Goal: Obtain resource: Download file/media

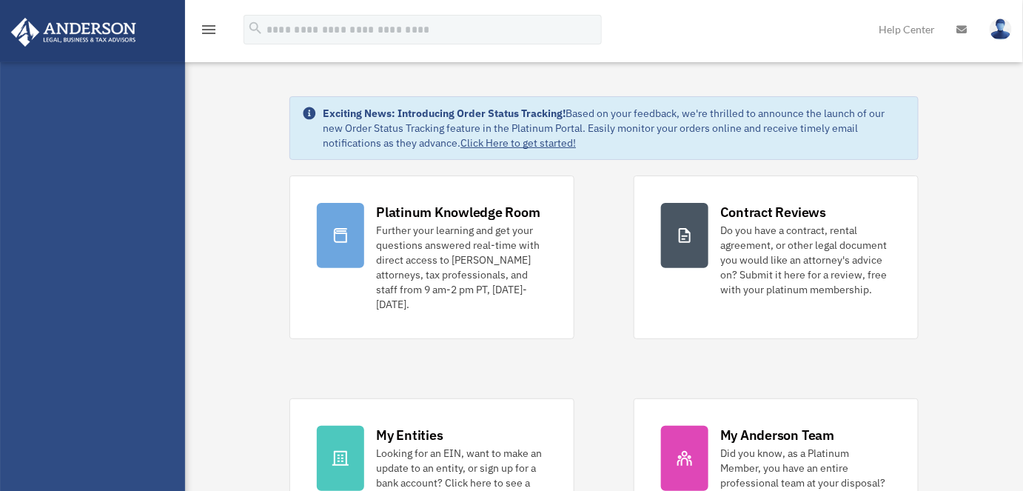
click at [636, 266] on link "Contract Reviews Do you have a contract, rental agreement, or other legal docum…" at bounding box center [776, 257] width 285 height 164
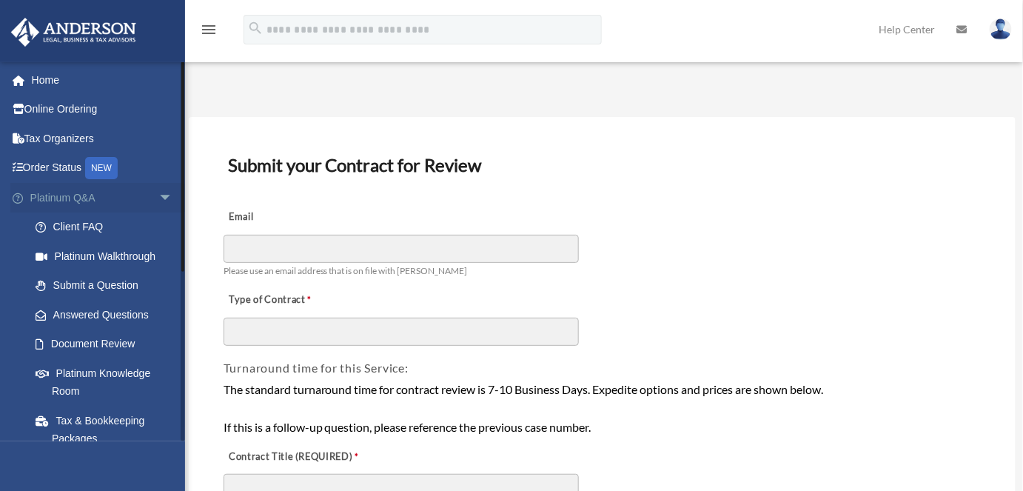
click at [136, 194] on link "Platinum Q&A arrow_drop_down" at bounding box center [102, 198] width 185 height 30
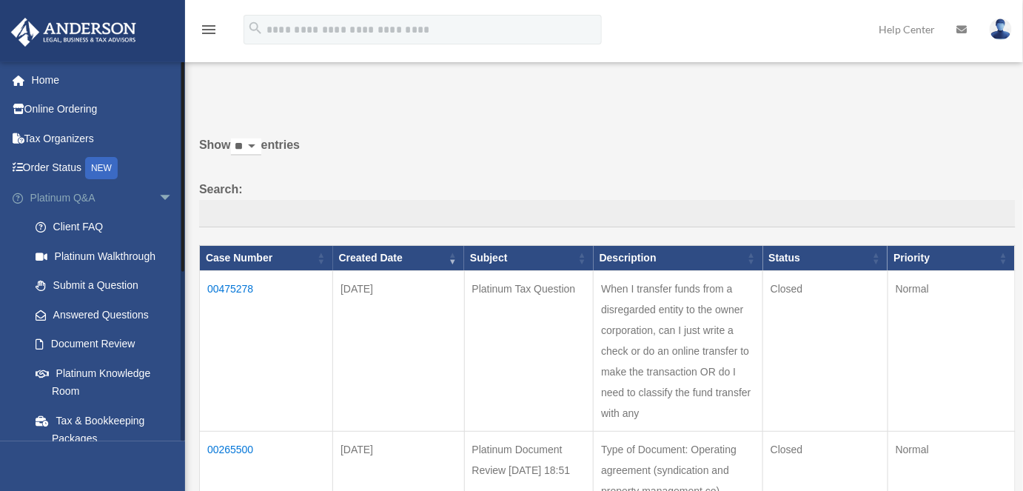
click at [161, 190] on span "arrow_drop_down" at bounding box center [173, 198] width 30 height 30
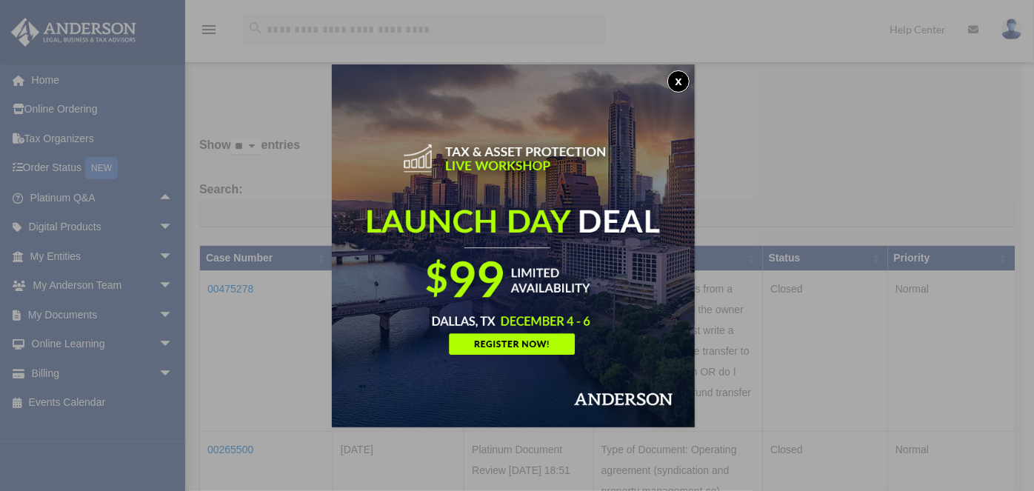
click at [686, 78] on button "x" at bounding box center [678, 81] width 22 height 22
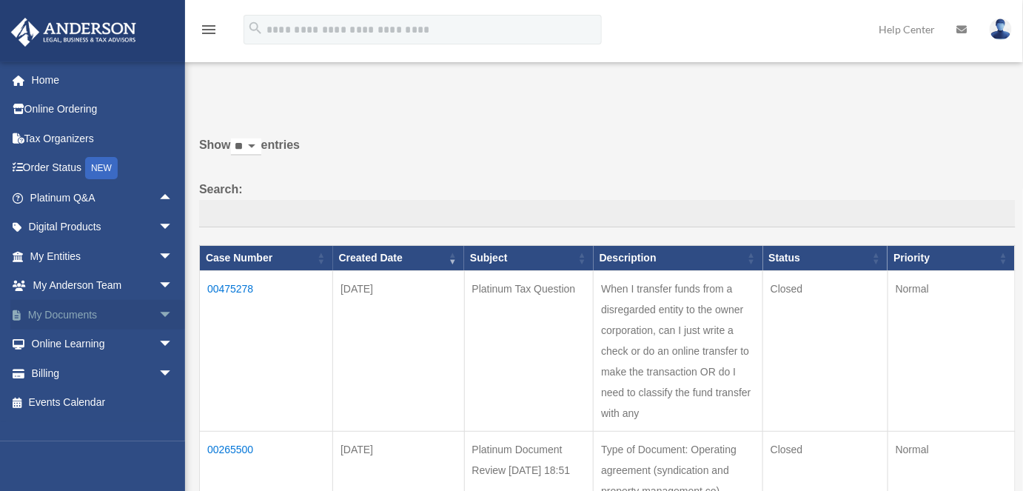
click at [166, 312] on span "arrow_drop_down" at bounding box center [173, 315] width 30 height 30
click at [86, 341] on link "Box" at bounding box center [108, 344] width 175 height 30
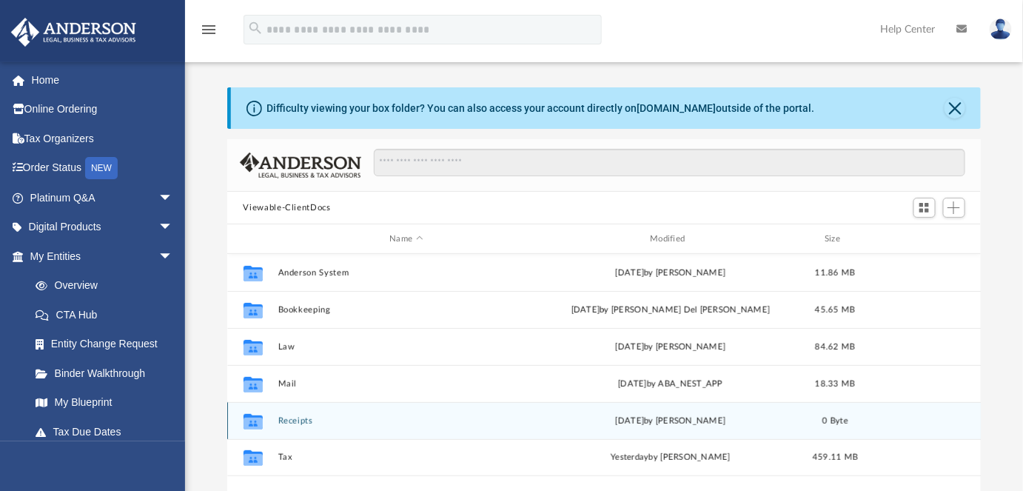
scroll to position [326, 744]
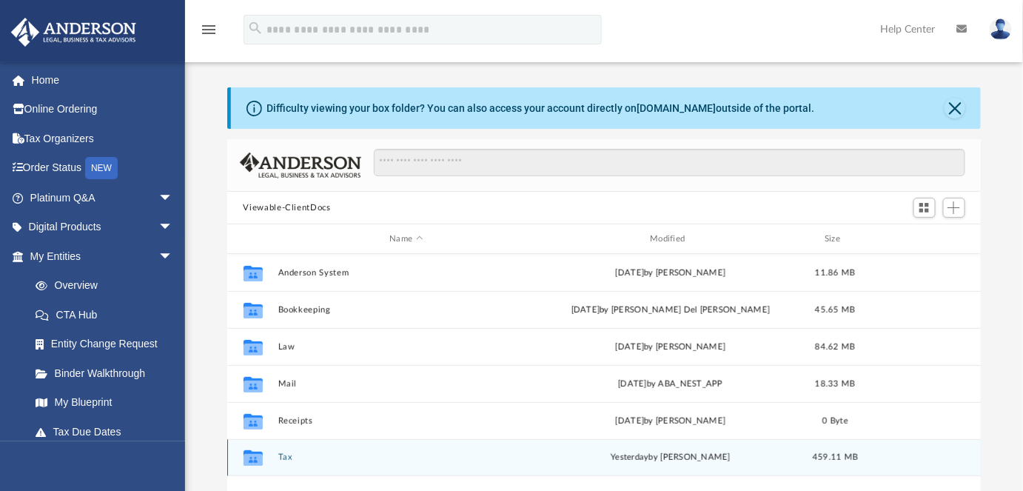
click at [284, 458] on button "Tax" at bounding box center [407, 457] width 258 height 10
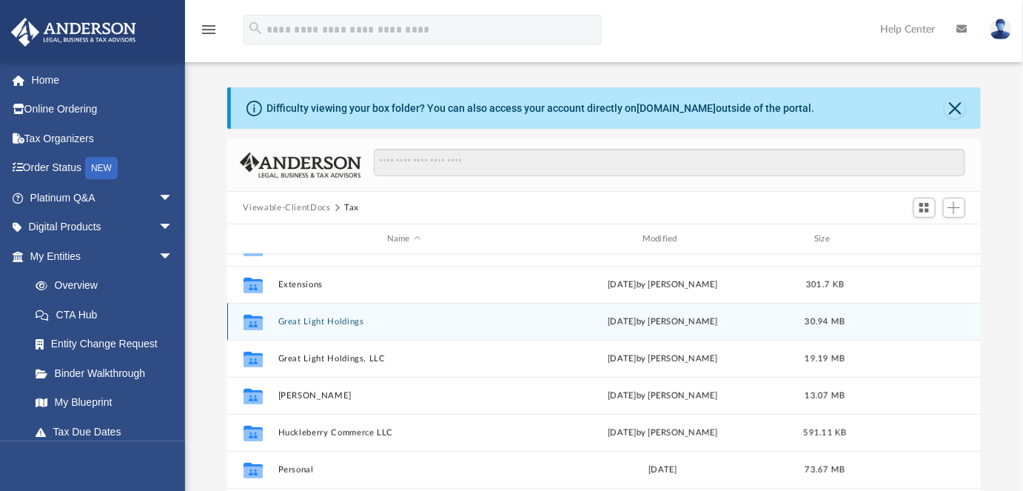
scroll to position [180, 0]
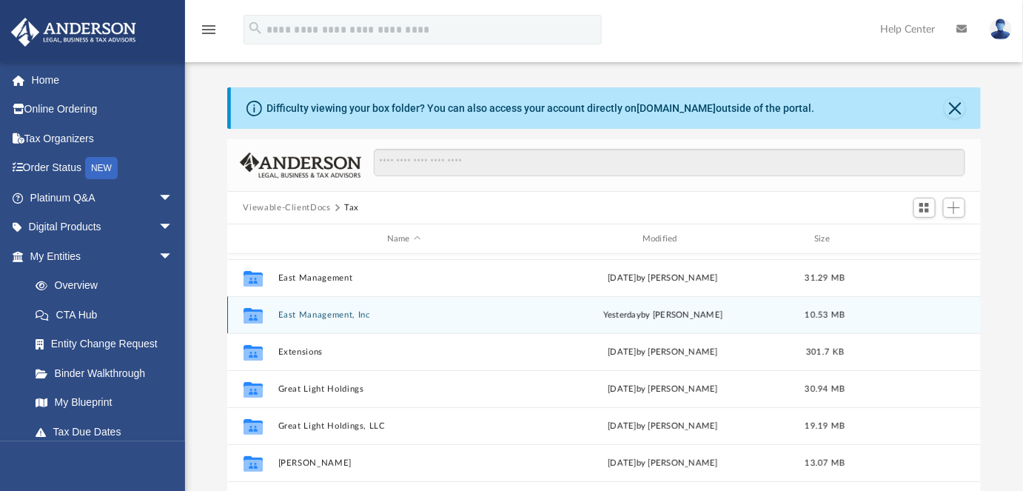
click at [315, 312] on button "East Management, Inc" at bounding box center [404, 315] width 252 height 10
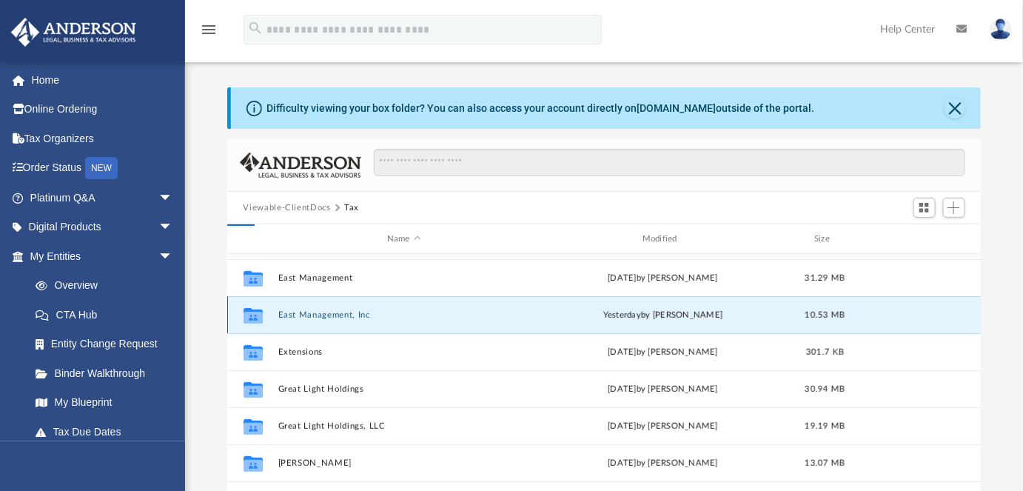
scroll to position [0, 0]
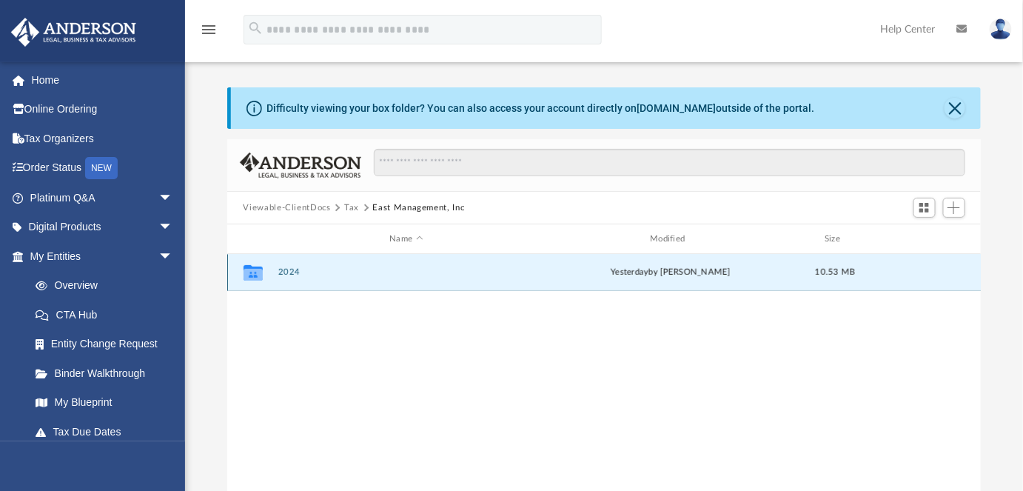
click at [286, 272] on button "2024" at bounding box center [407, 272] width 258 height 10
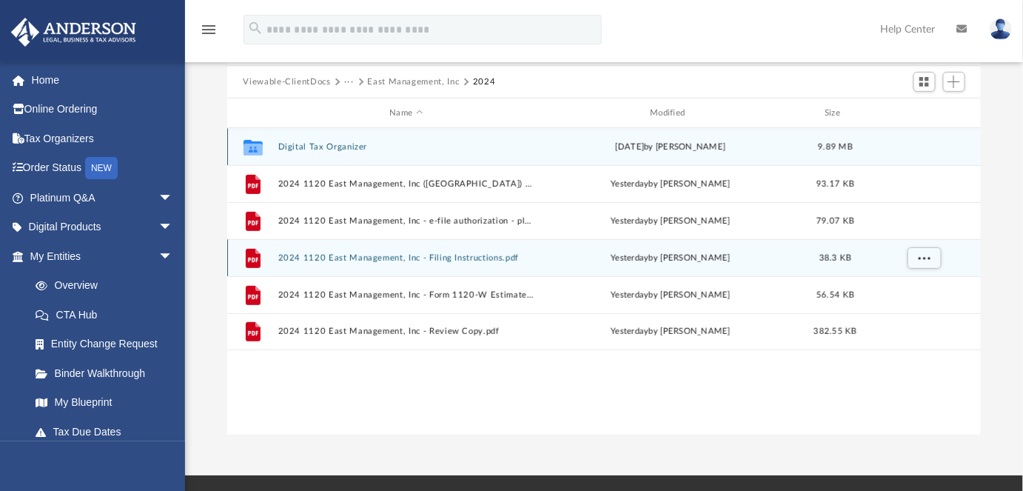
scroll to position [134, 0]
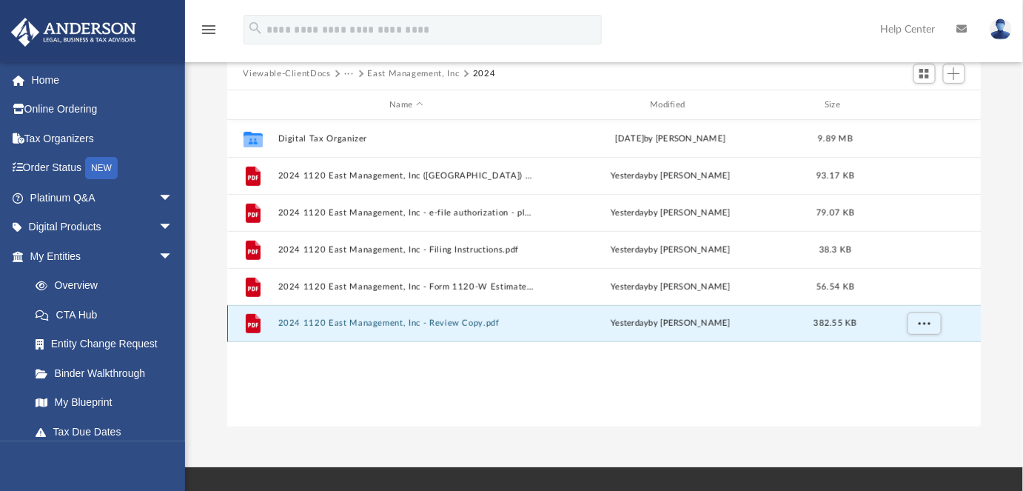
click at [401, 320] on button "2024 1120 East Management, Inc - Review Copy.pdf" at bounding box center [407, 323] width 258 height 10
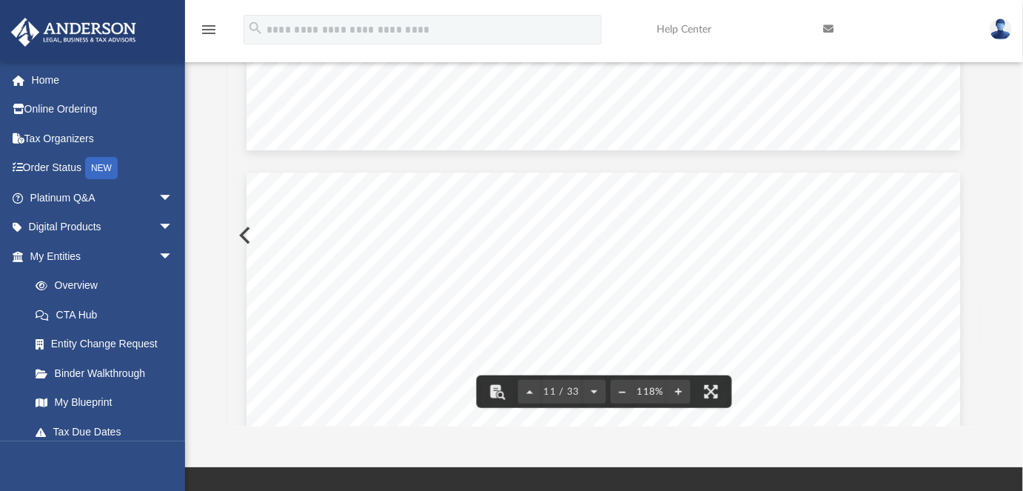
scroll to position [9355, 0]
